Goal: Task Accomplishment & Management: Use online tool/utility

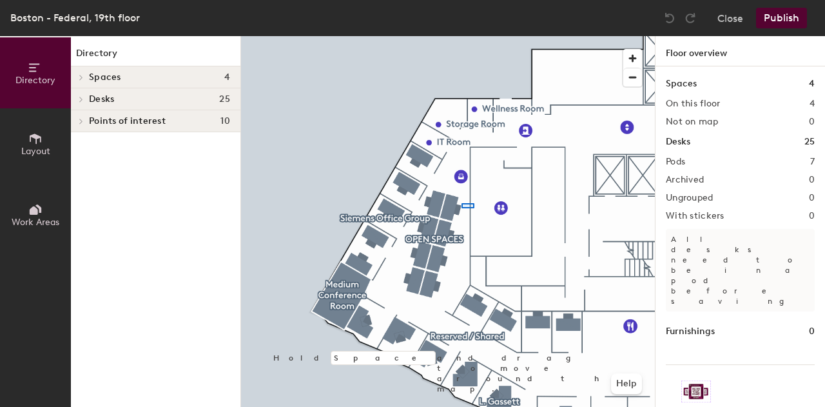
click at [463, 36] on div at bounding box center [448, 36] width 414 height 0
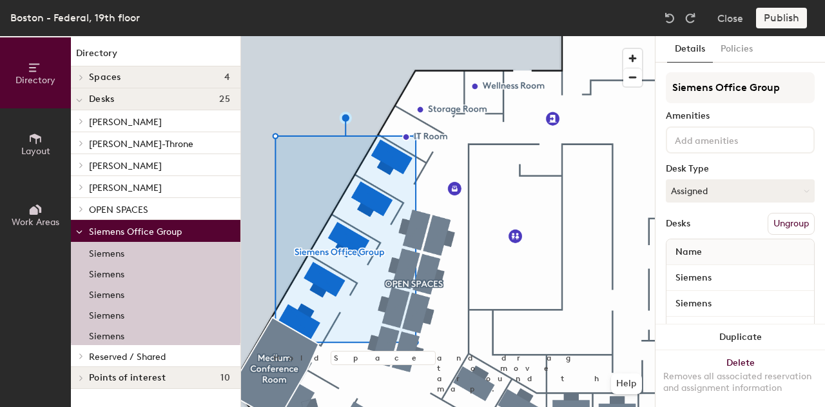
click at [773, 221] on button "Ungroup" at bounding box center [790, 224] width 47 height 22
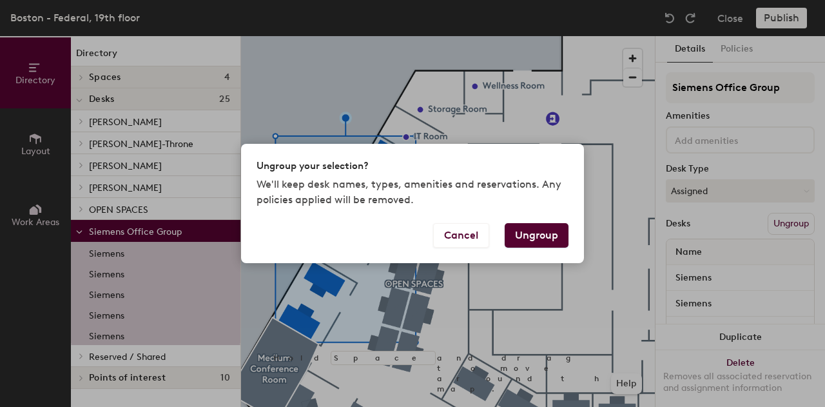
click at [554, 240] on button "Ungroup" at bounding box center [537, 235] width 64 height 24
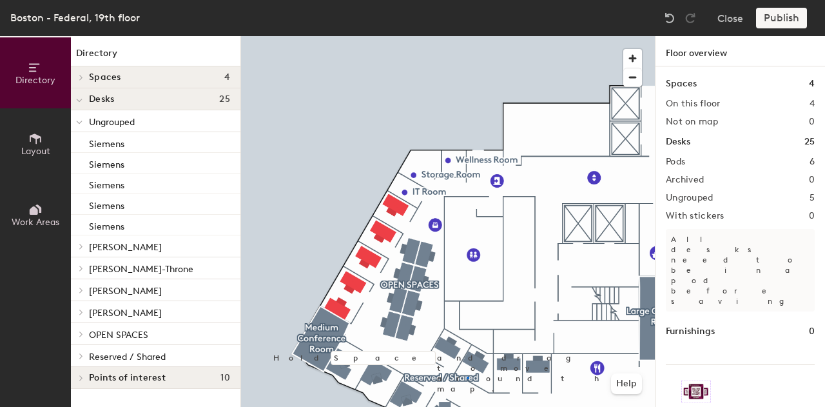
click at [459, 36] on div at bounding box center [448, 36] width 414 height 0
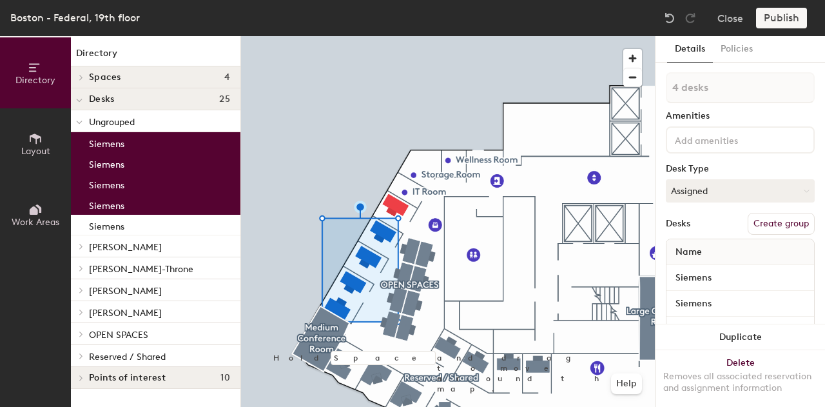
type input "5 desks"
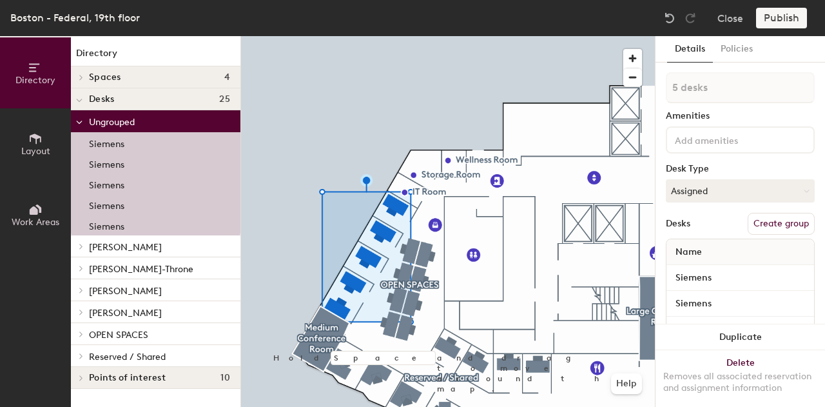
click at [758, 224] on button "Create group" at bounding box center [780, 224] width 67 height 22
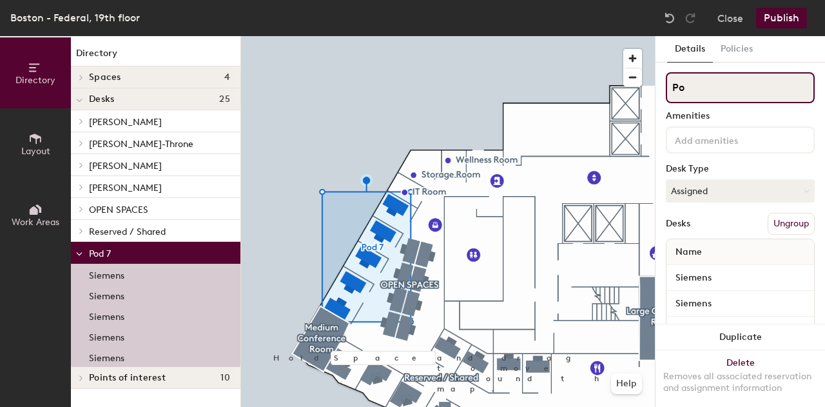
type input "P"
type input "Unassigned"
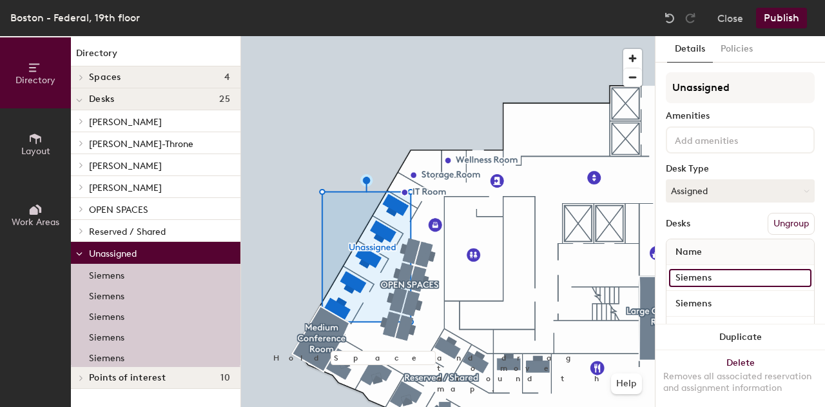
click at [743, 274] on input "Siemens" at bounding box center [740, 278] width 142 height 18
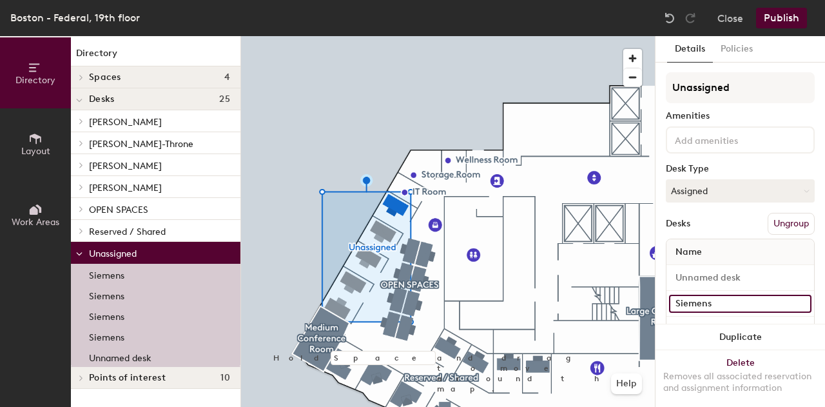
click at [740, 305] on input "Siemens" at bounding box center [740, 303] width 142 height 18
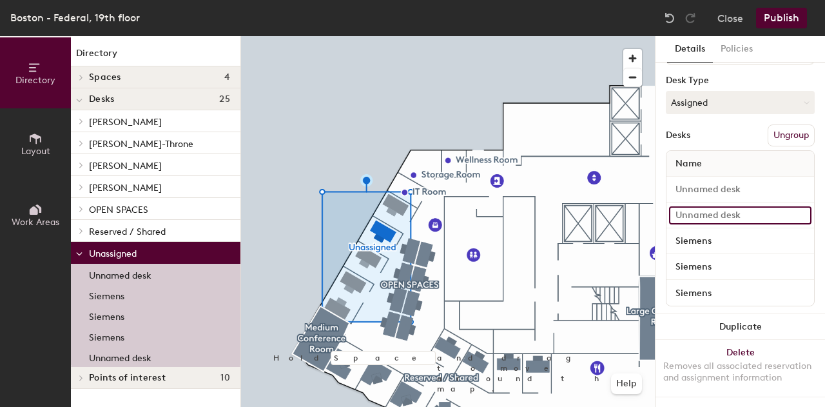
scroll to position [99, 0]
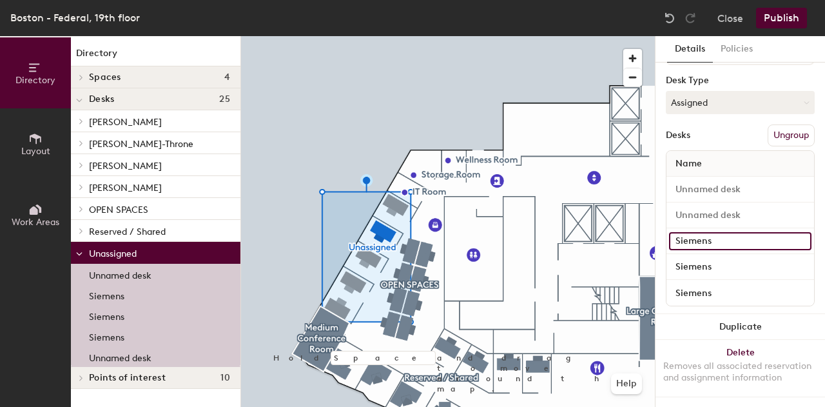
click at [727, 232] on input "Siemens" at bounding box center [740, 241] width 142 height 18
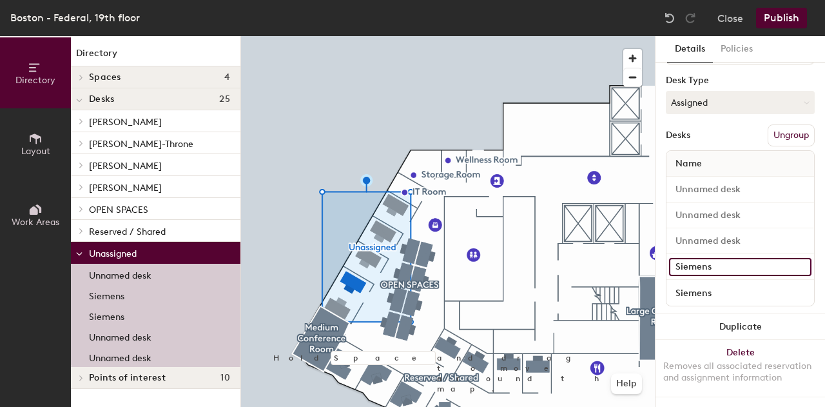
click at [727, 258] on input "Siemens" at bounding box center [740, 267] width 142 height 18
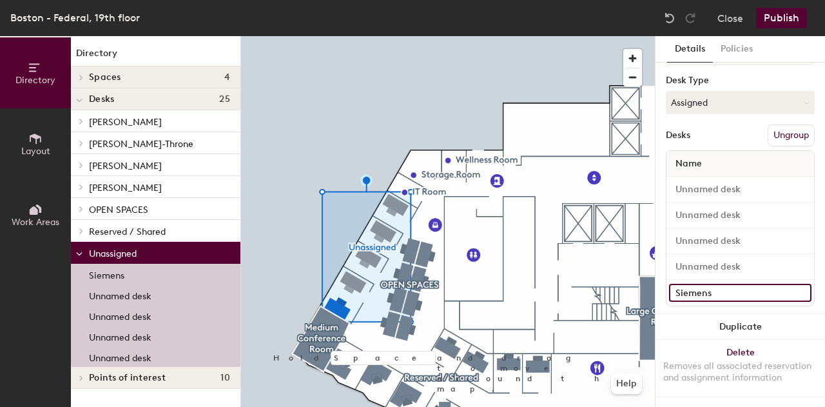
click at [727, 284] on input "Siemens" at bounding box center [740, 293] width 142 height 18
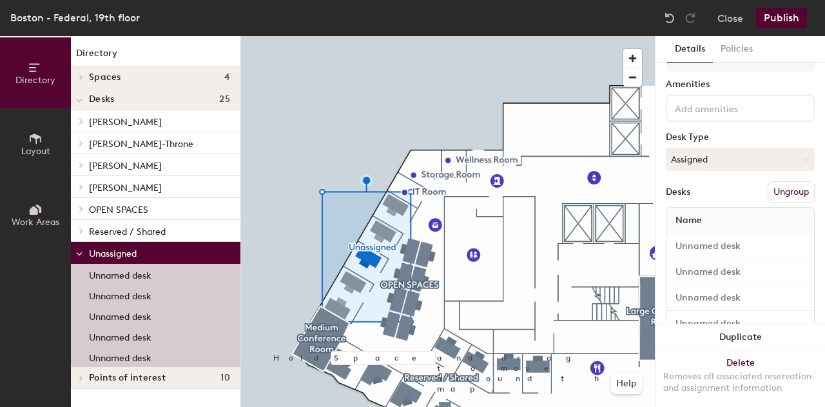
scroll to position [0, 0]
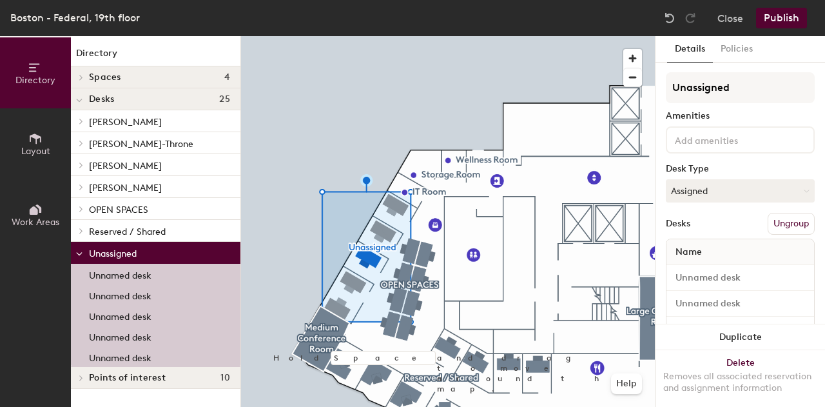
click at [773, 14] on button "Publish" at bounding box center [781, 18] width 51 height 21
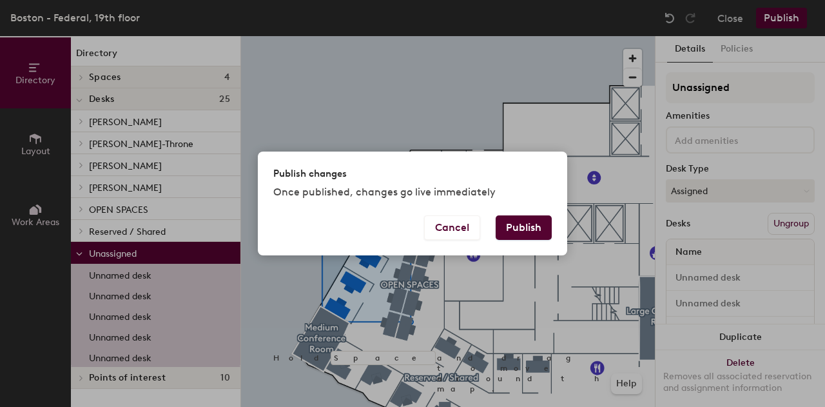
click at [530, 226] on button "Publish" at bounding box center [524, 227] width 56 height 24
